Goal: Task Accomplishment & Management: Complete application form

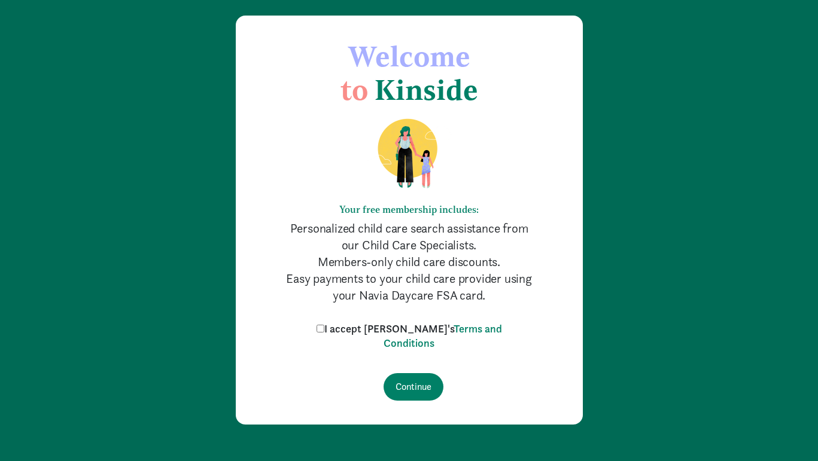
scroll to position [34, 0]
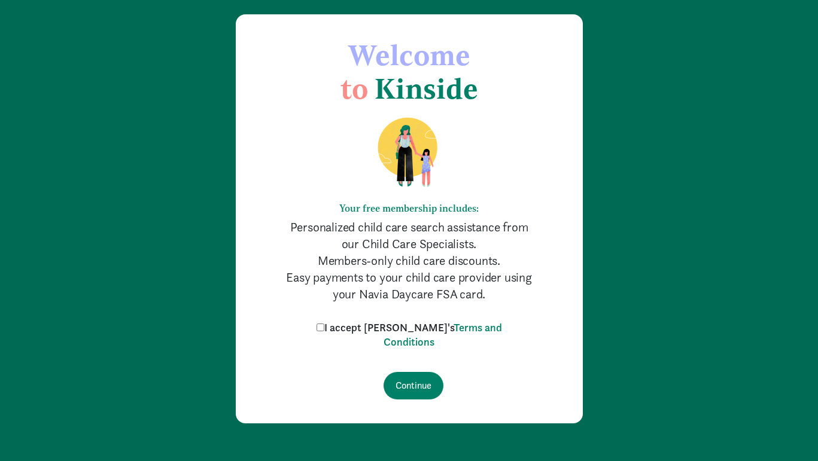
click at [366, 334] on label "I accept Kinside's Terms and Conditions" at bounding box center [409, 335] width 191 height 29
click at [324, 331] on input "I accept Kinside's Terms and Conditions" at bounding box center [321, 328] width 8 height 8
checkbox input "true"
click at [418, 382] on input "Continue" at bounding box center [414, 386] width 60 height 28
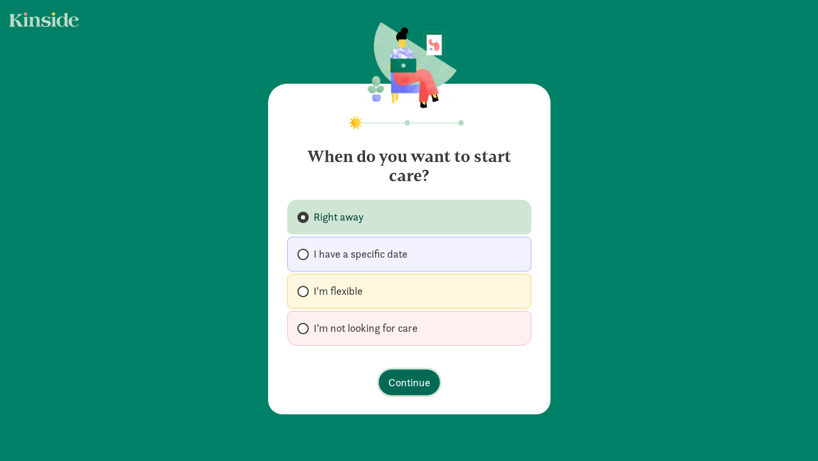
click at [408, 376] on span "Continue" at bounding box center [409, 383] width 42 height 16
